Goal: Task Accomplishment & Management: Use online tool/utility

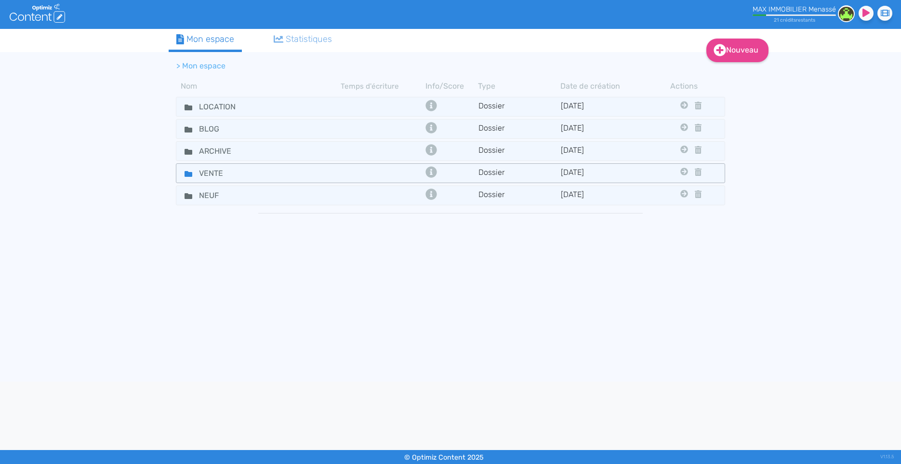
click at [327, 168] on div "VENTE" at bounding box center [258, 173] width 163 height 14
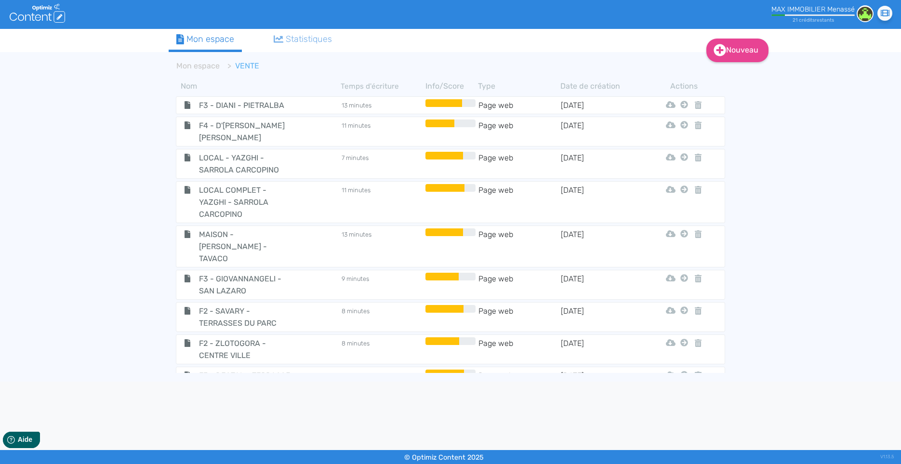
scroll to position [2967, 0]
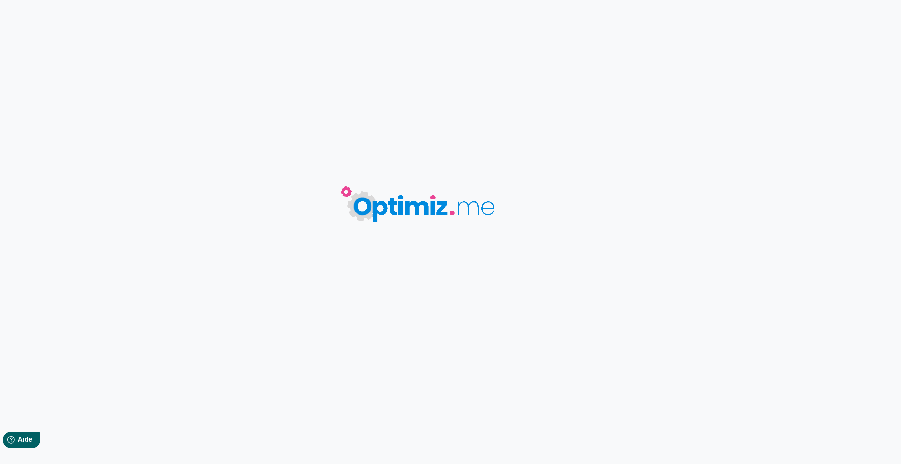
click at [291, 357] on body "0 mots 0.00 minutes Sauvegardé Contenu Métadonnées HTML | | H3 H4 H5 H6 Normal …" at bounding box center [450, 232] width 901 height 464
type input "VILLA - BOUHIER - CUTTOLI"
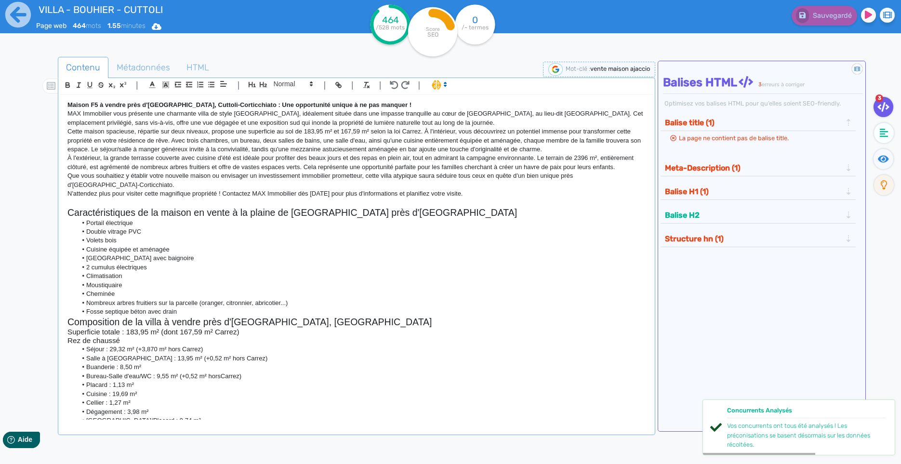
click at [81, 108] on strong "Maison F5 à vendre près d'[GEOGRAPHIC_DATA], Cuttoli-Corticchiato : Une opportu…" at bounding box center [239, 104] width 344 height 7
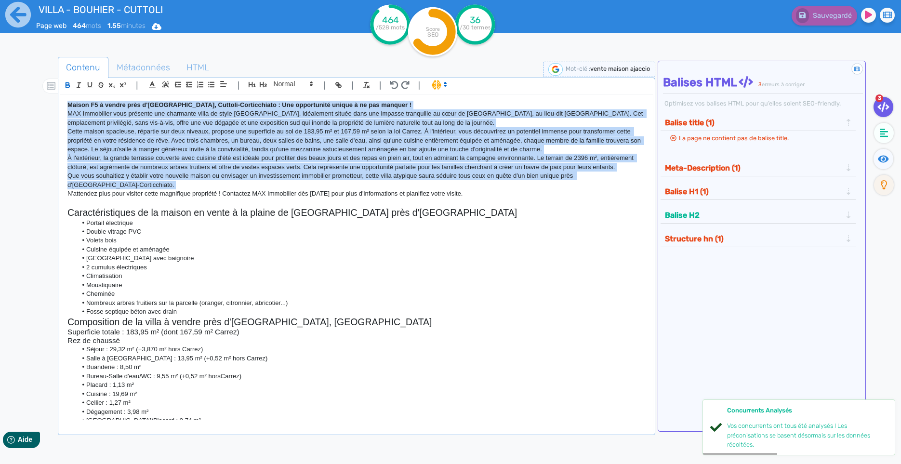
drag, startPoint x: 81, startPoint y: 109, endPoint x: 114, endPoint y: 198, distance: 94.9
click at [114, 198] on div "Maison F5 à vendre près d'[GEOGRAPHIC_DATA], Cuttoli-Corticchiato : Une opportu…" at bounding box center [356, 257] width 592 height 325
click at [436, 86] on span at bounding box center [438, 84] width 23 height 10
click at [444, 123] on span at bounding box center [449, 119] width 35 height 15
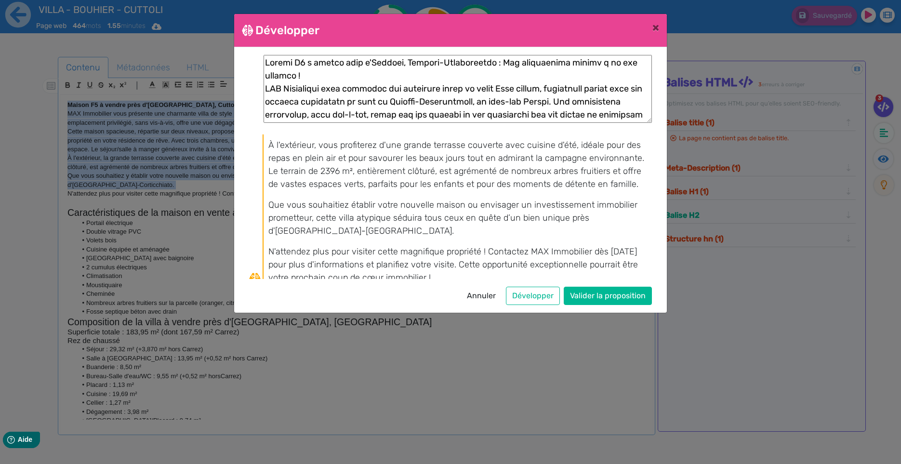
scroll to position [206, 0]
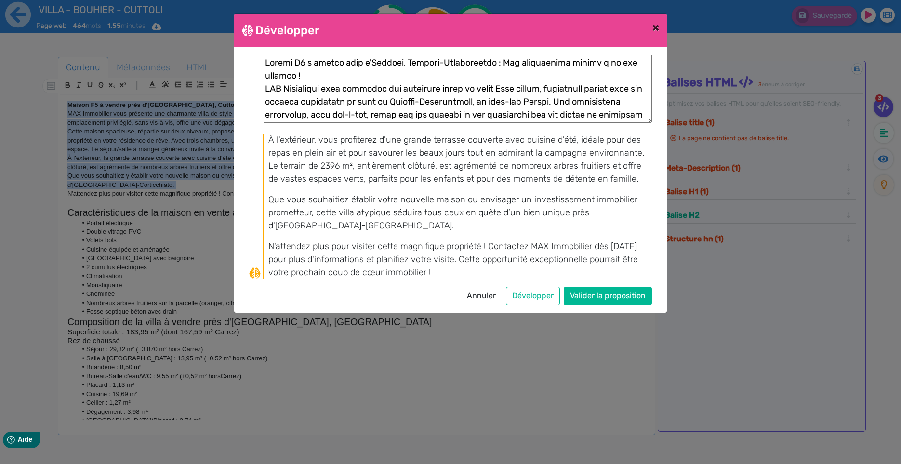
click at [656, 26] on span "×" at bounding box center [655, 27] width 7 height 13
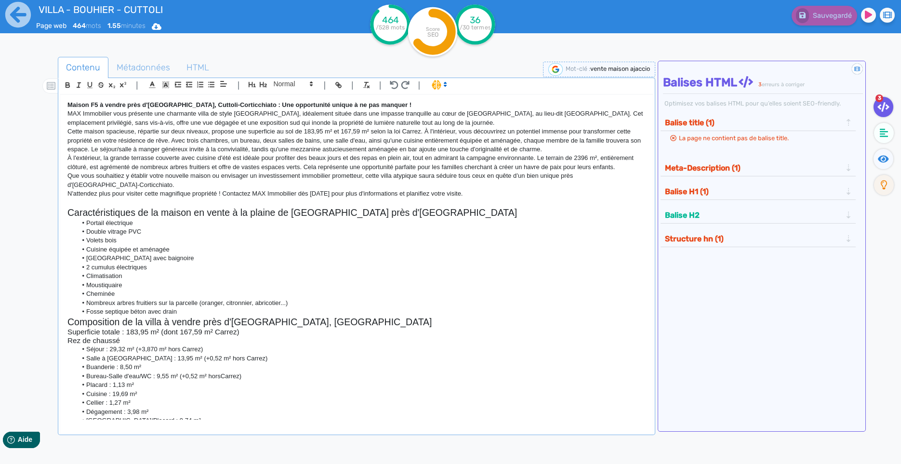
click at [445, 92] on div "| | H3 H4 H5 H6 Normal | | | |" at bounding box center [356, 86] width 593 height 16
click at [442, 88] on icon at bounding box center [445, 84] width 9 height 9
